Goal: Task Accomplishment & Management: Understand process/instructions

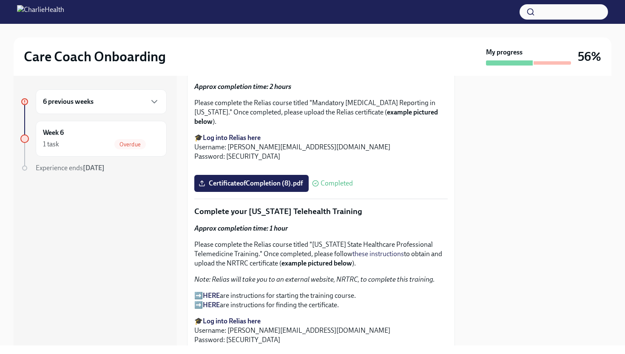
scroll to position [866, 0]
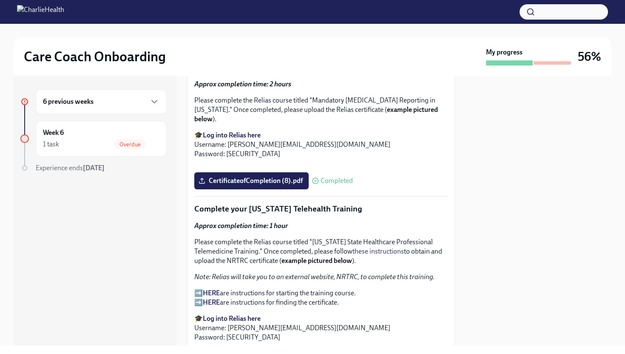
click at [307, 44] on span "I've completed all [US_STATE]-specific Relias Trainings" at bounding box center [280, 39] width 160 height 8
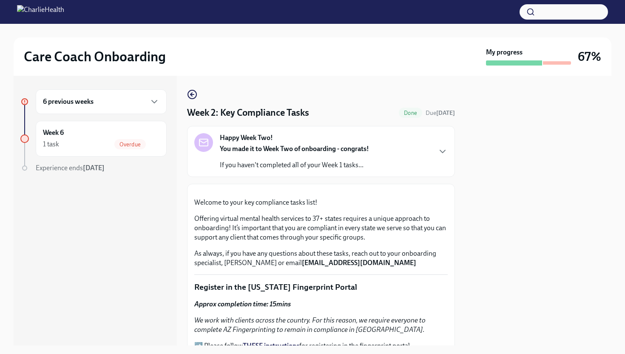
click at [433, 144] on div "Happy Week Two! You made it to Week Two of onboarding - congrats! If you haven'…" at bounding box center [320, 151] width 253 height 37
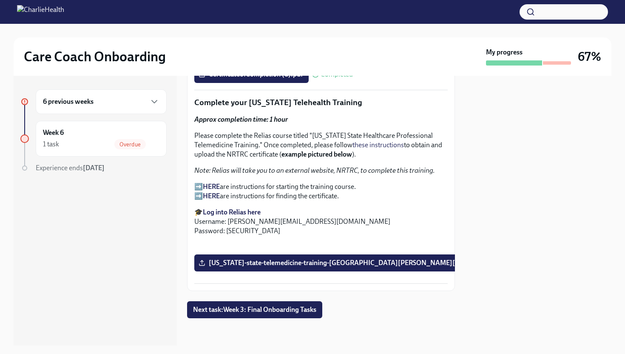
scroll to position [1792, 0]
click at [272, 311] on span "Next task : Week 3: Final Onboarding Tasks" at bounding box center [254, 309] width 123 height 8
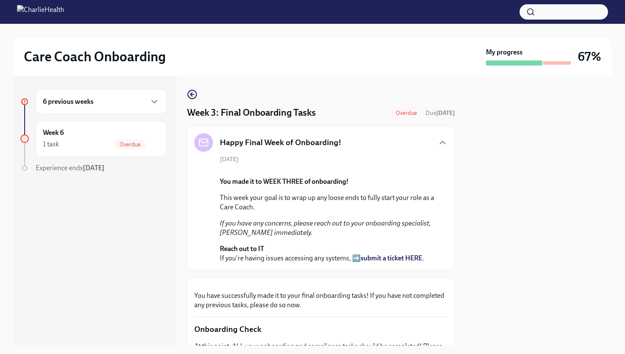
click at [148, 105] on div "6 previous weeks" at bounding box center [101, 101] width 116 height 10
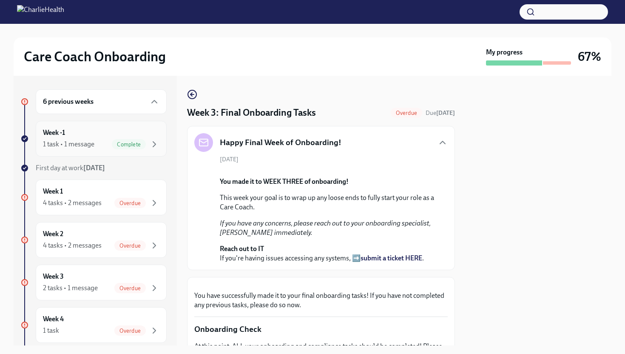
click at [105, 133] on div "Week -1 1 task • 1 message Complete" at bounding box center [101, 138] width 116 height 21
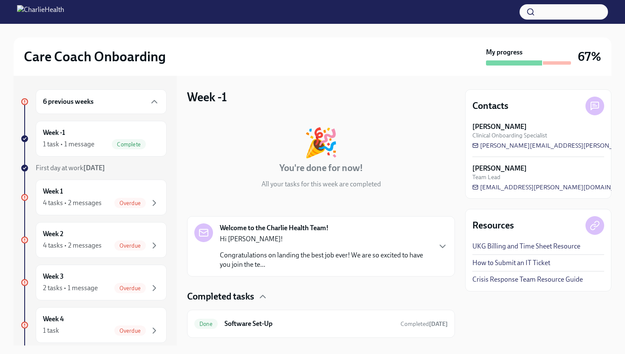
scroll to position [20, 0]
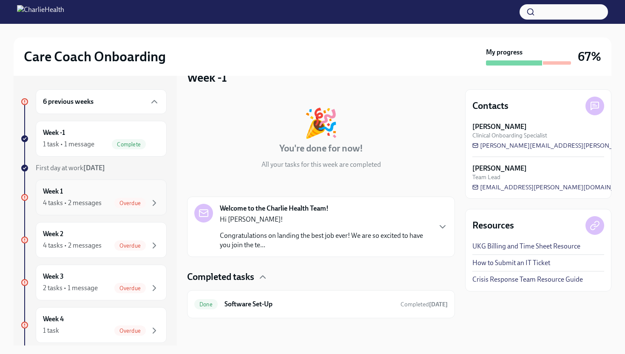
click at [80, 191] on div "Week 1 4 tasks • 2 messages Overdue" at bounding box center [101, 197] width 116 height 21
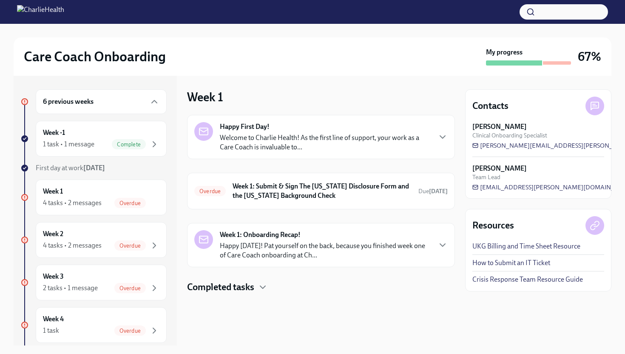
click at [338, 246] on p "Happy [DATE]! Pat yourself on the back, because you finished week one of Care C…" at bounding box center [325, 250] width 211 height 19
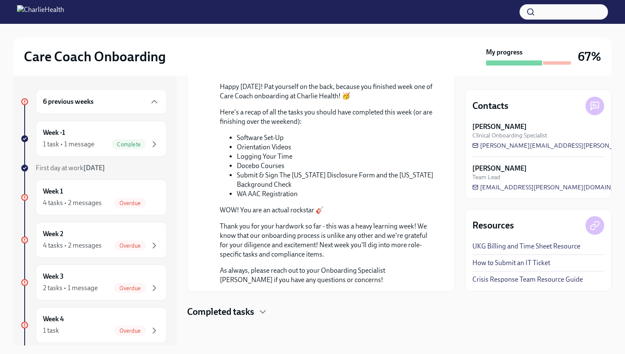
scroll to position [352, 0]
click at [263, 311] on icon "button" at bounding box center [262, 311] width 5 height 3
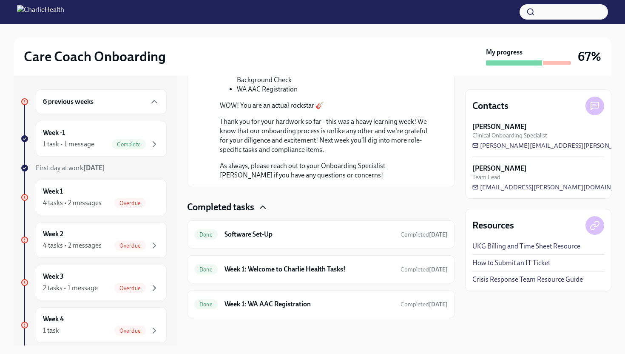
scroll to position [457, 0]
click at [103, 195] on div "Week 1 4 tasks • 2 messages Overdue" at bounding box center [101, 197] width 116 height 21
click at [132, 203] on span "Overdue" at bounding box center [129, 203] width 31 height 6
click at [134, 245] on span "Overdue" at bounding box center [129, 245] width 31 height 6
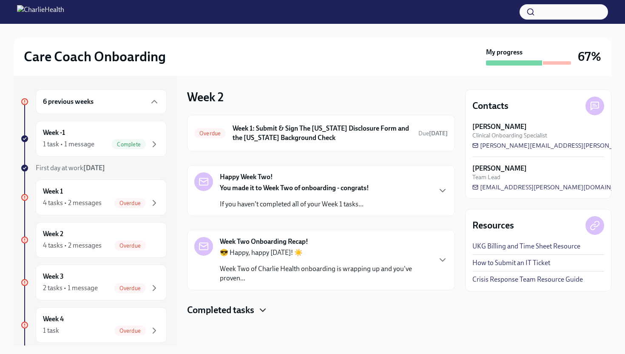
click at [261, 311] on icon "button" at bounding box center [263, 310] width 10 height 10
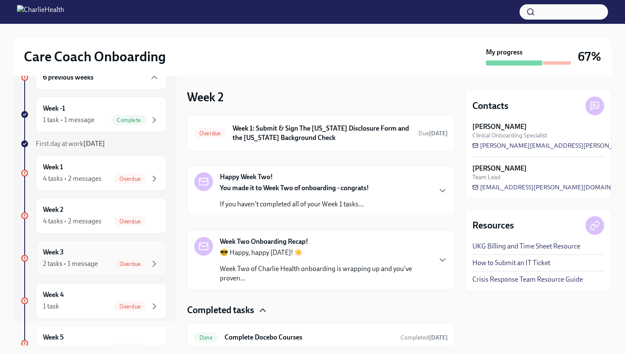
click at [133, 258] on div "Overdue" at bounding box center [129, 263] width 31 height 10
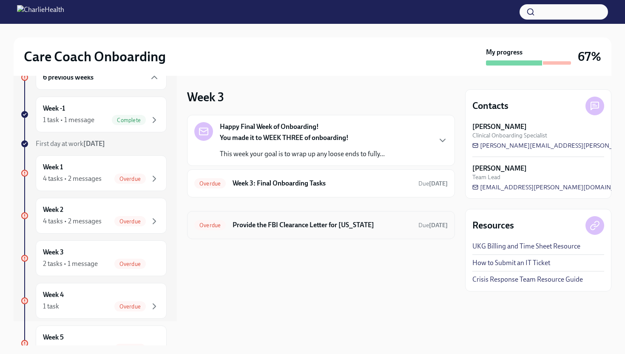
click at [343, 225] on h6 "Provide the FBI Clearance Letter for [US_STATE]" at bounding box center [321, 224] width 179 height 9
